Goal: Task Accomplishment & Management: Manage account settings

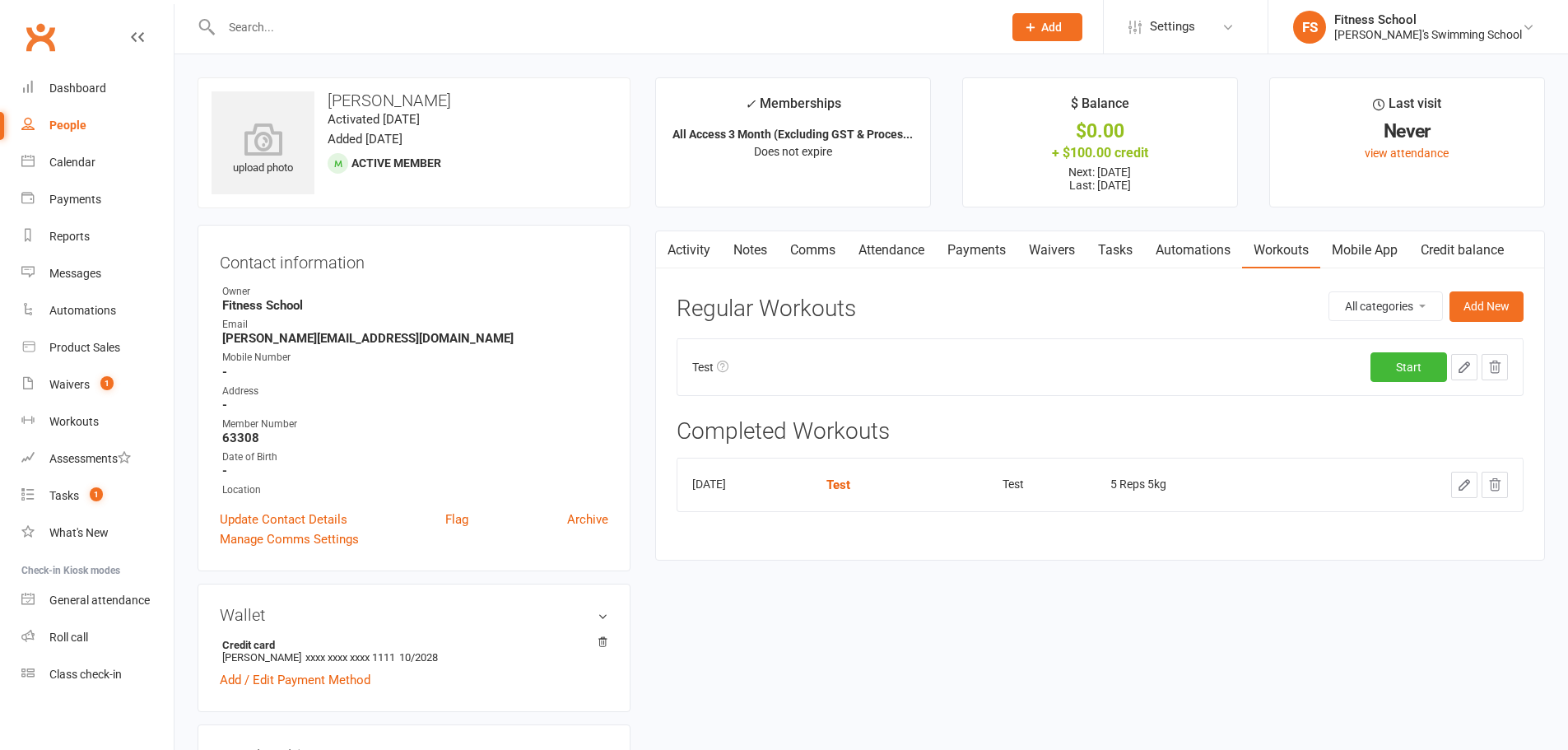
click at [84, 124] on div "People" at bounding box center [68, 125] width 37 height 14
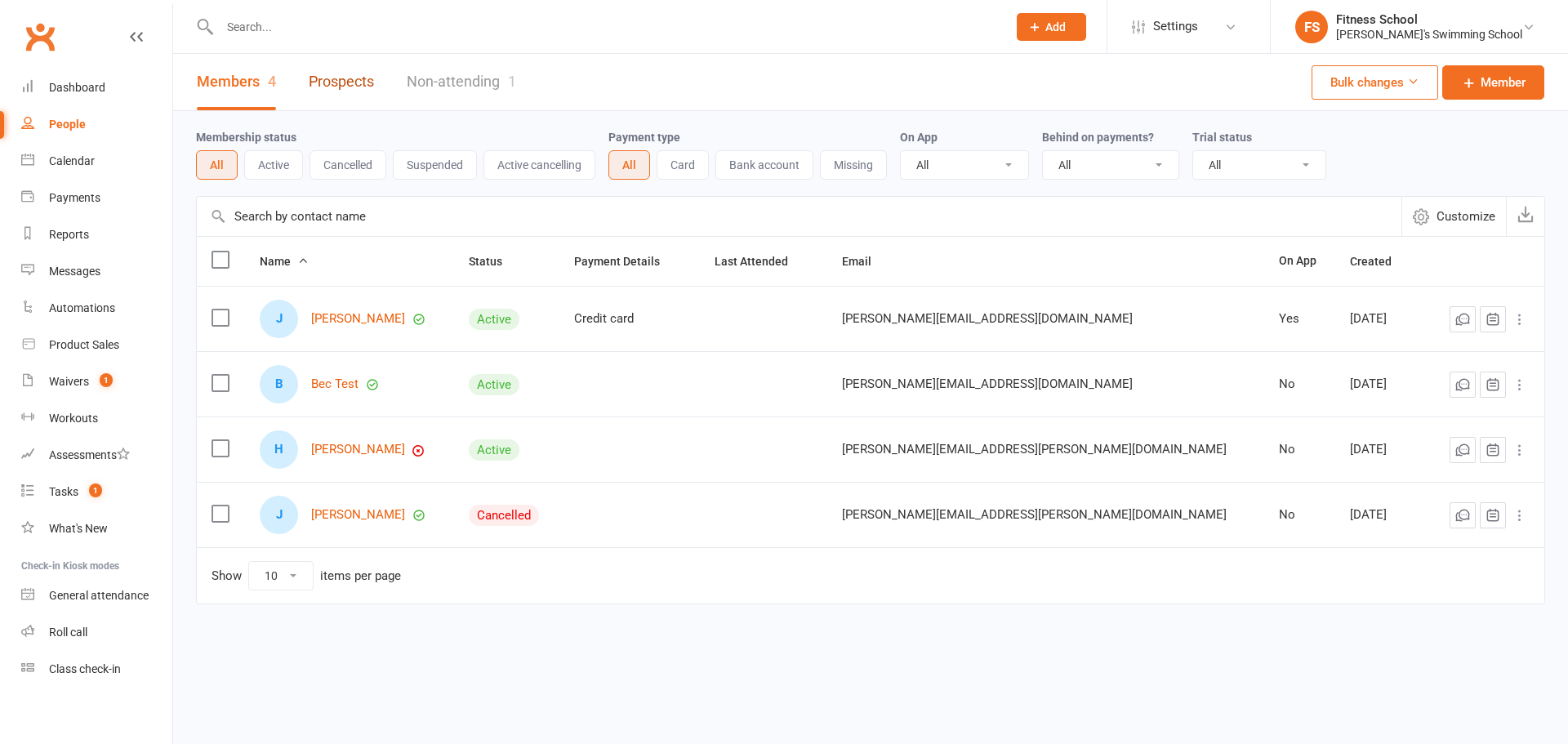
click at [356, 79] on link "Prospects" at bounding box center [341, 82] width 66 height 56
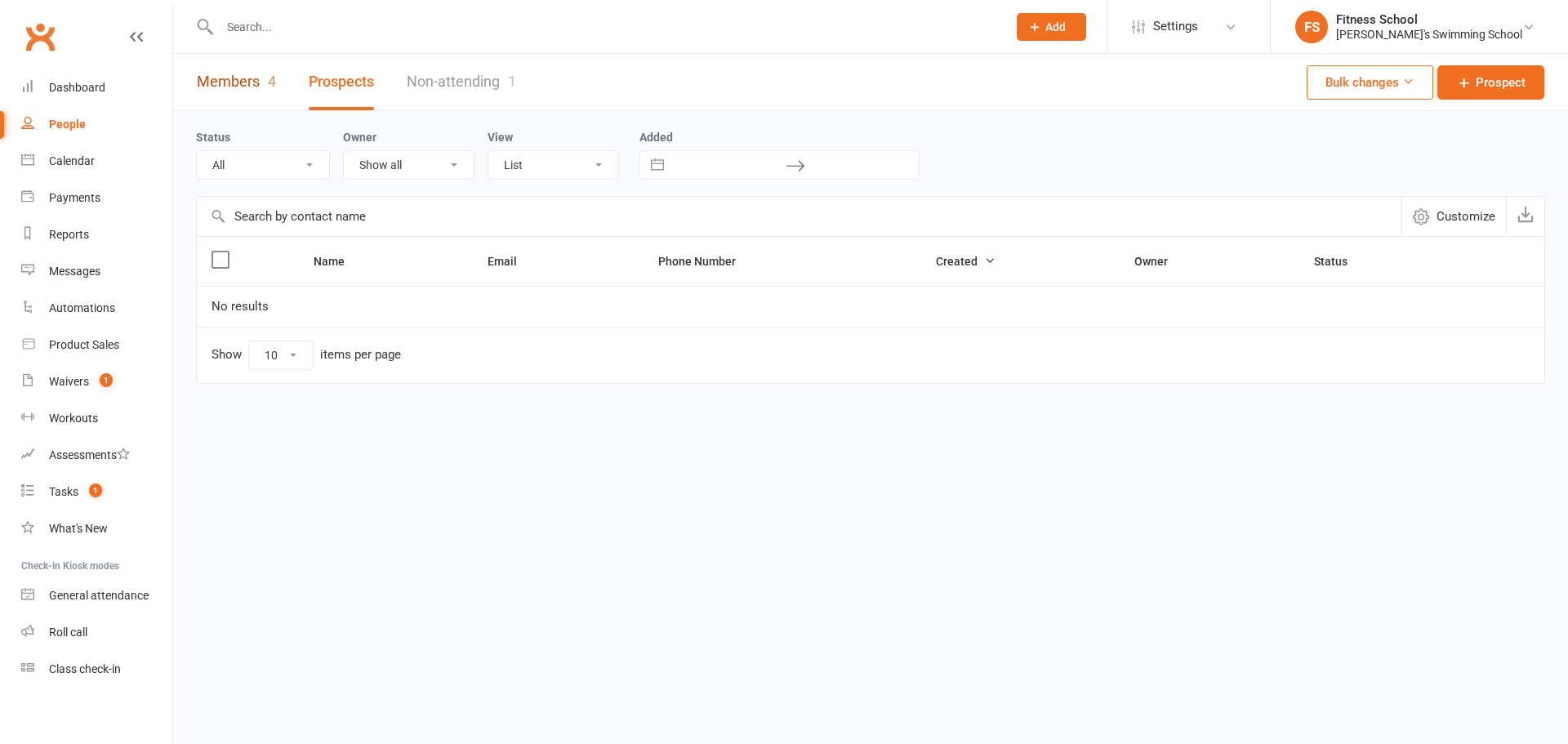
click at [234, 80] on link "Members 4" at bounding box center [236, 82] width 79 height 56
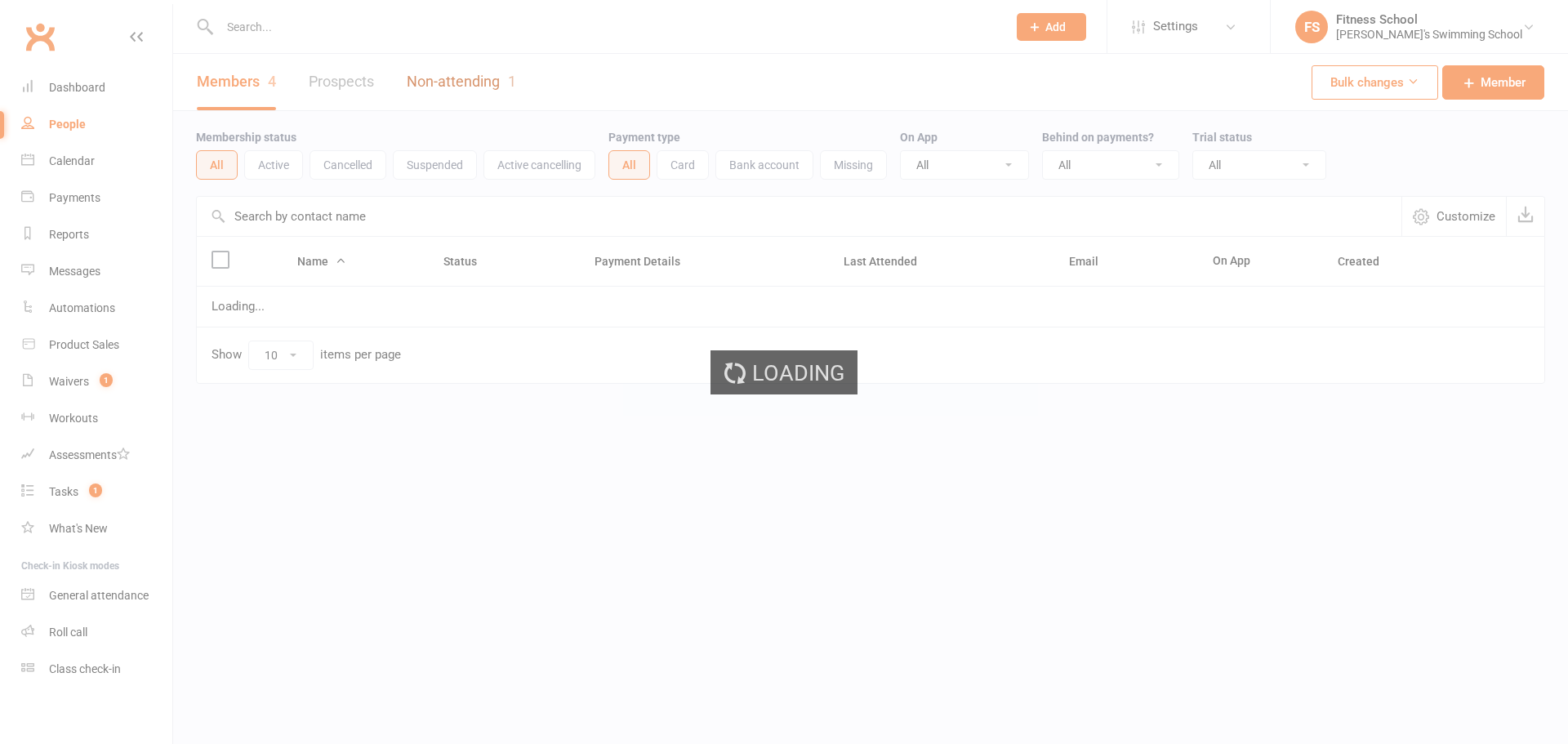
click at [445, 72] on link "Non-attending 1" at bounding box center [461, 82] width 109 height 56
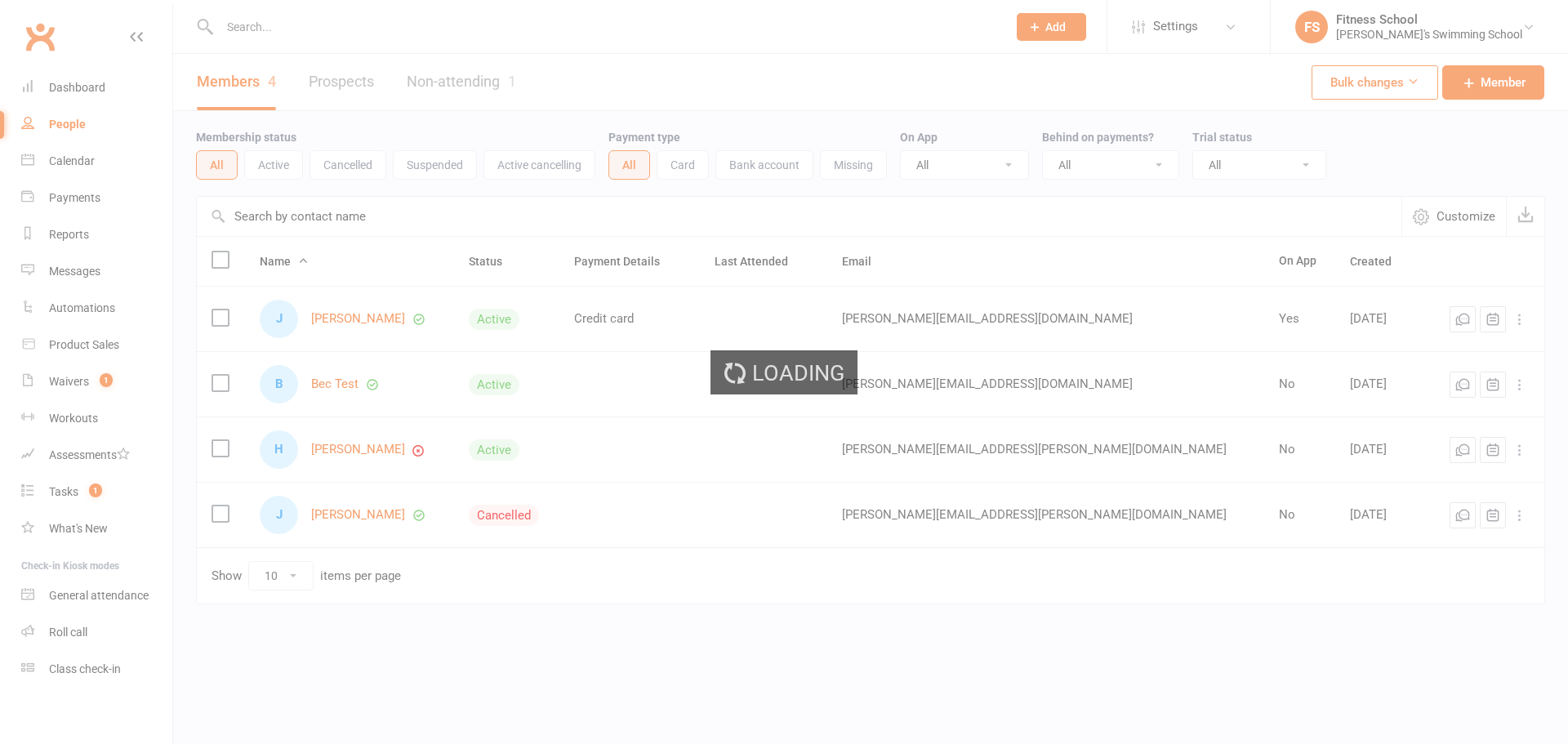
click at [453, 85] on div "Loading" at bounding box center [784, 372] width 1568 height 744
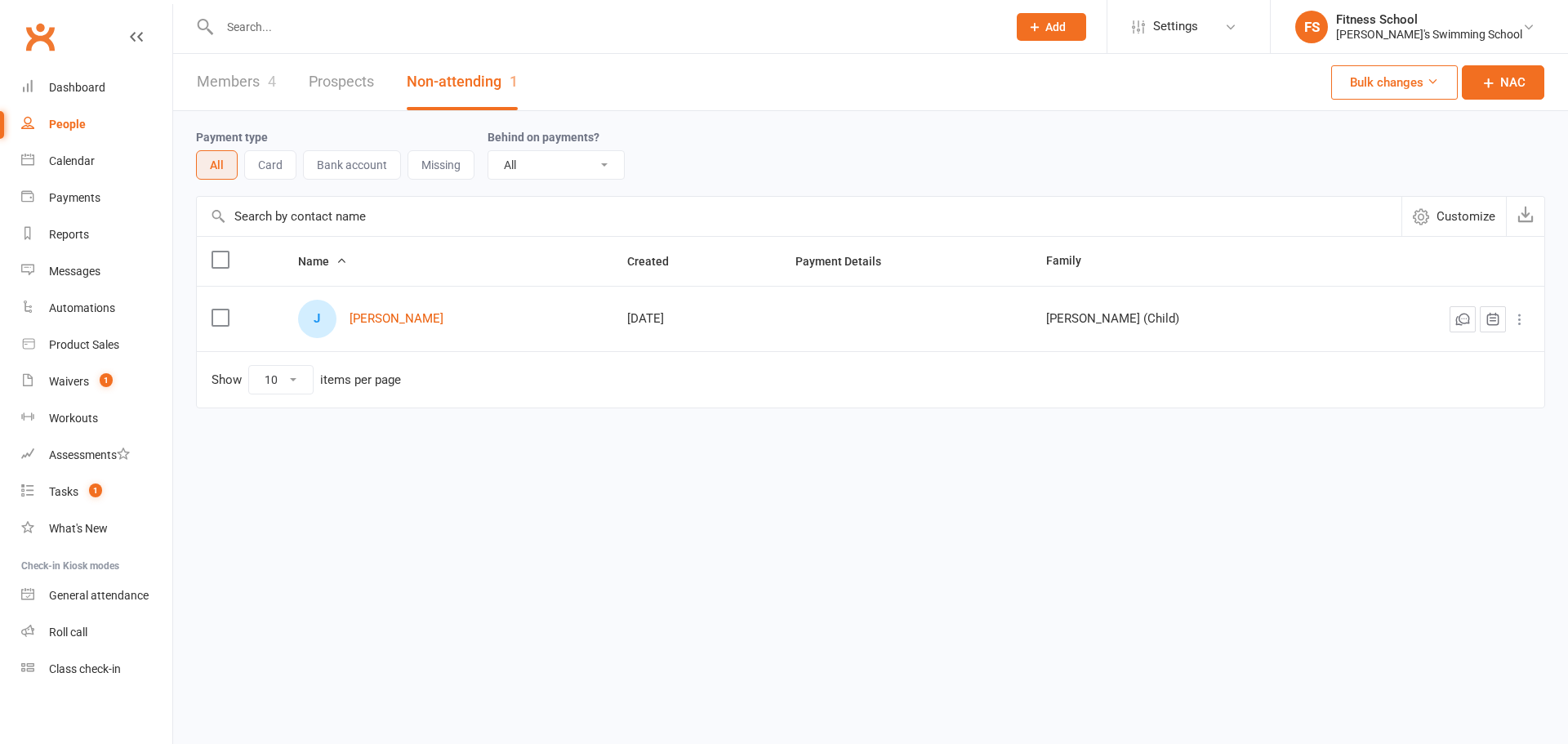
click at [393, 310] on div "[PERSON_NAME]" at bounding box center [449, 319] width 301 height 39
click at [393, 318] on link "[PERSON_NAME]" at bounding box center [397, 319] width 94 height 14
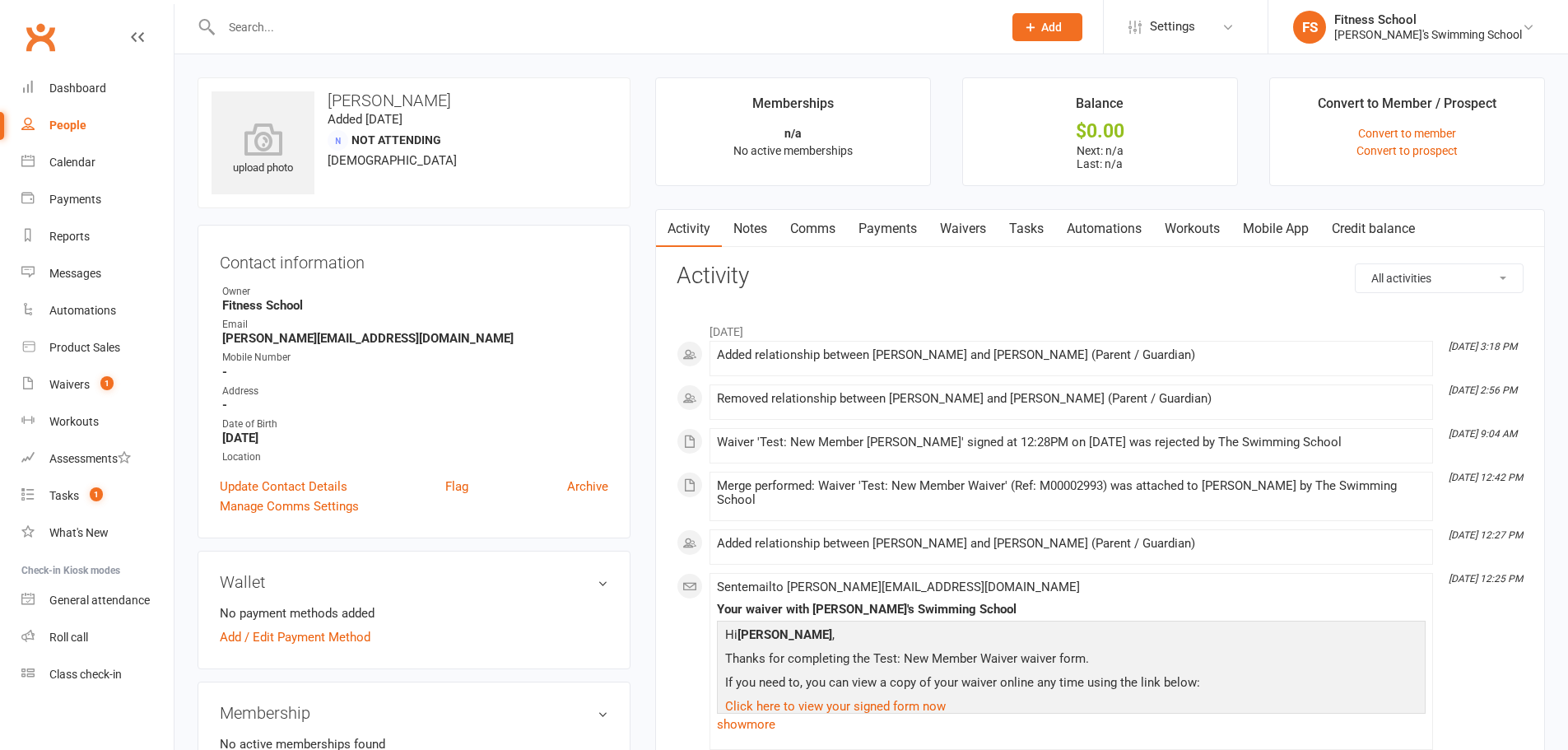
click at [1437, 154] on link "Convert to prospect" at bounding box center [1407, 151] width 102 height 14
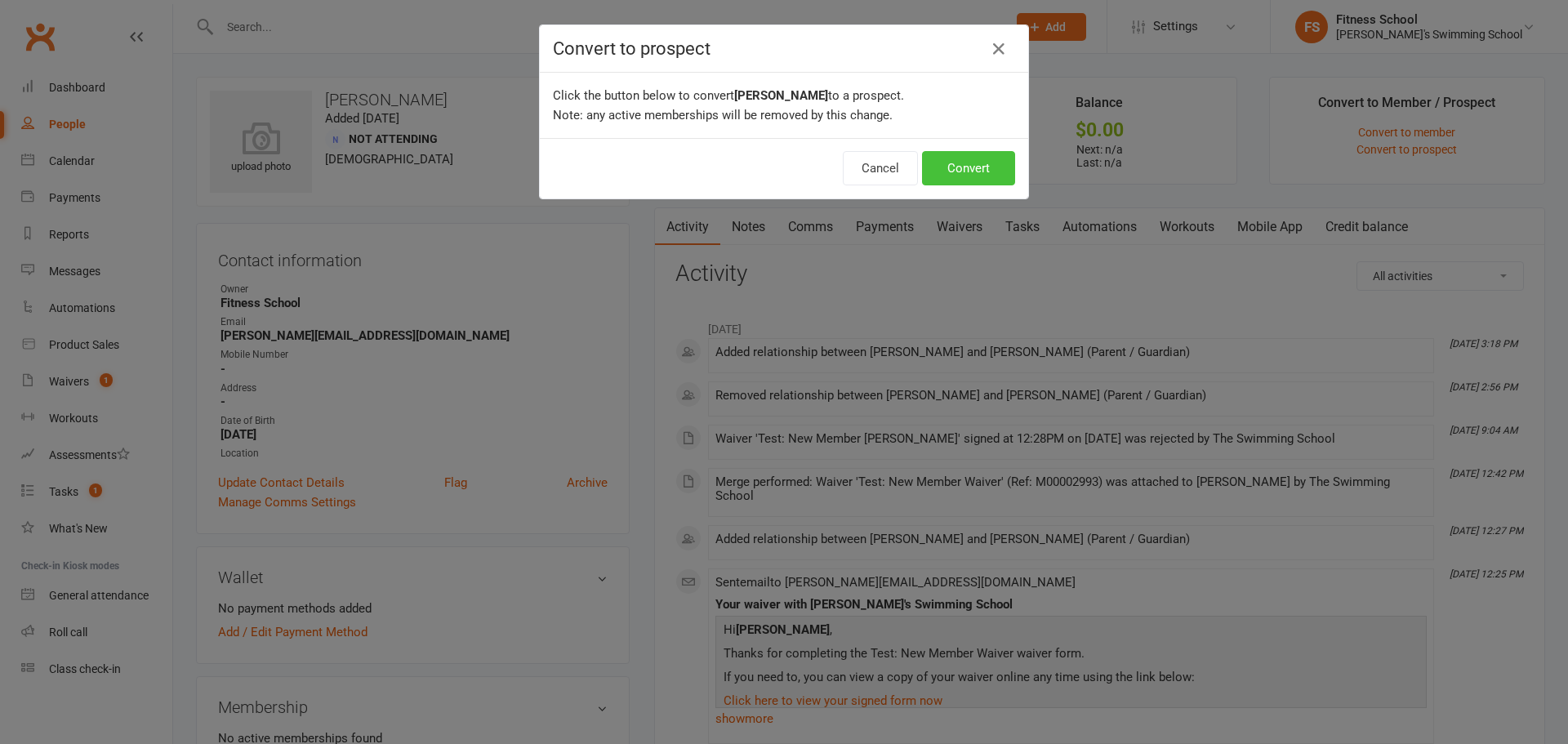
click at [976, 168] on button "Convert" at bounding box center [968, 168] width 93 height 34
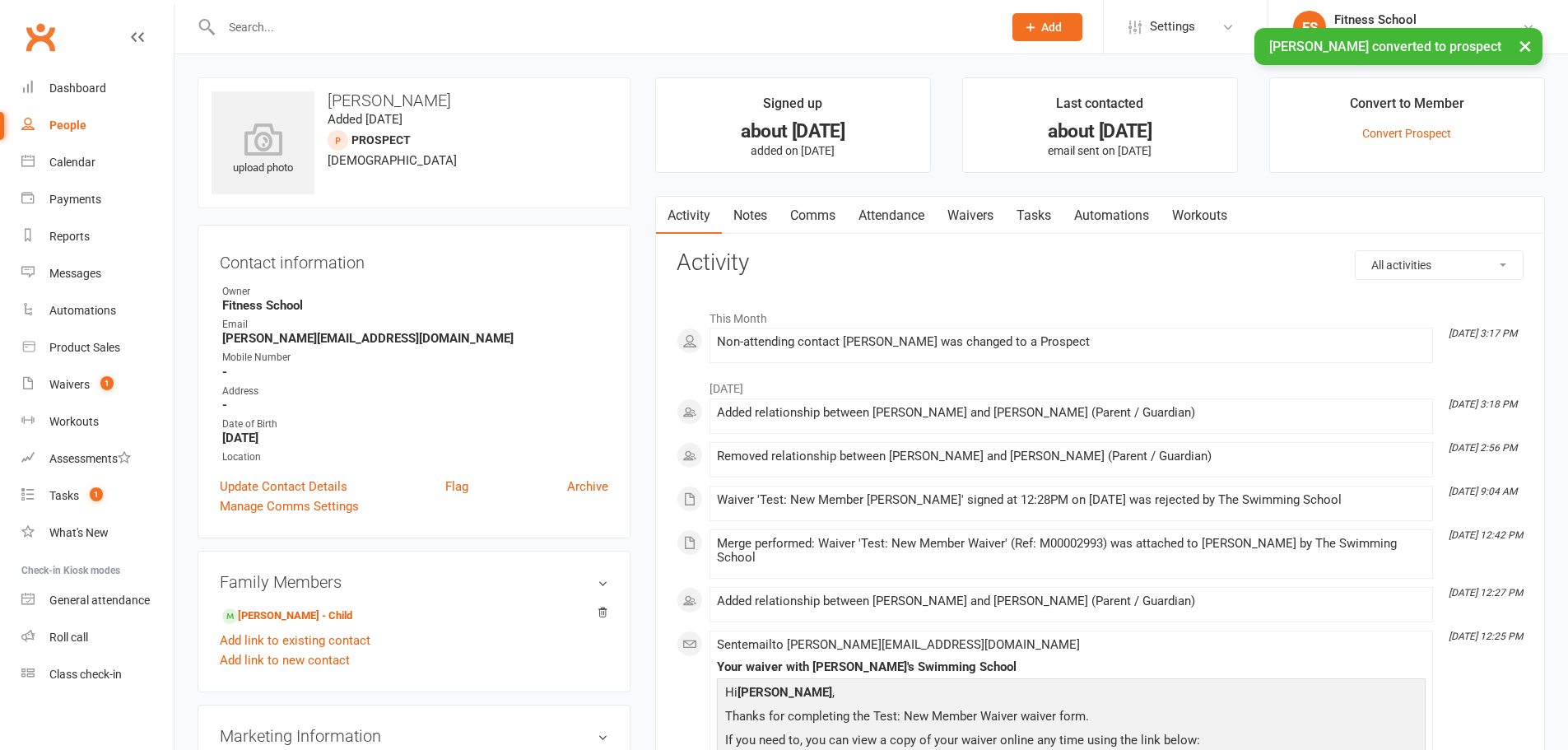
click at [1401, 136] on link "Convert Prospect" at bounding box center [1406, 134] width 89 height 14
